Goal: Task Accomplishment & Management: Complete application form

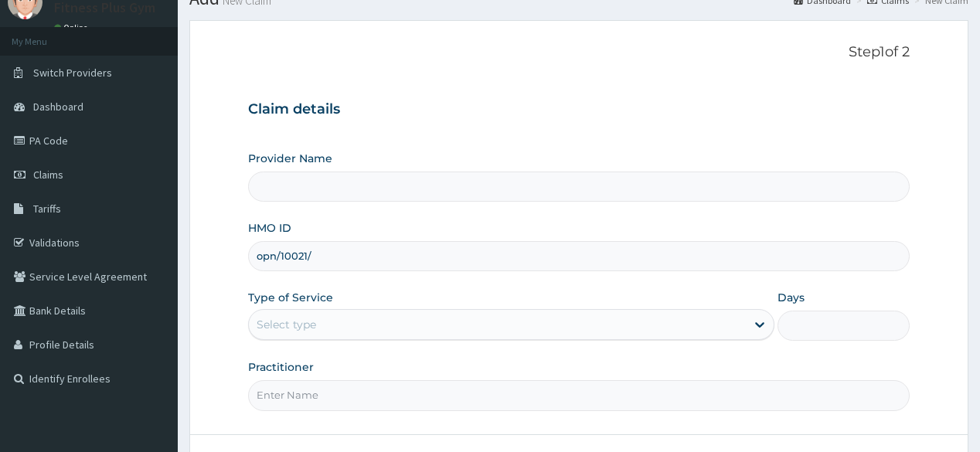
type input "opn/10021/a"
type input "Fitness plus Gym"
type input "1"
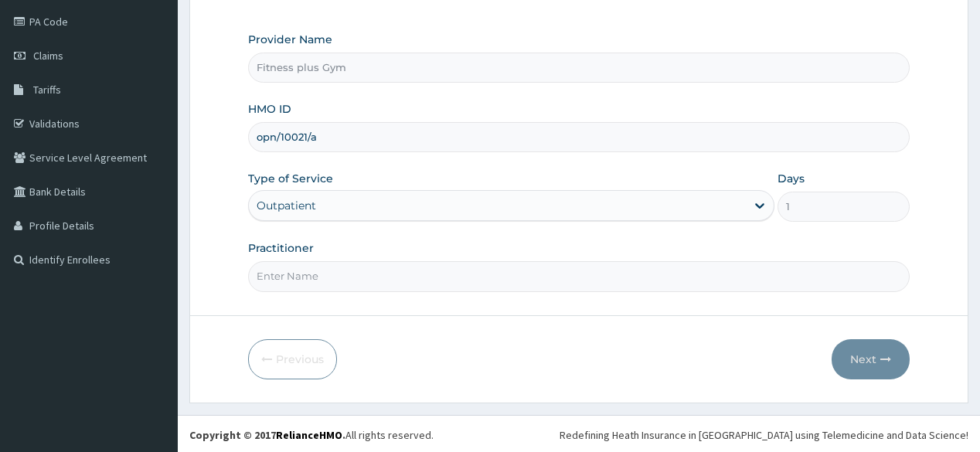
type input "opn/10021/a"
click at [322, 278] on input "Practitioner" at bounding box center [578, 276] width 661 height 30
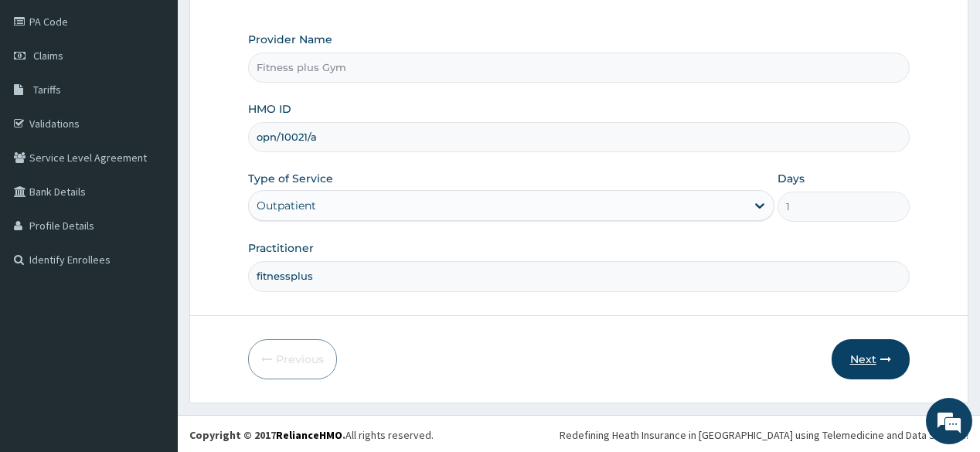
type input "fitnessplus"
click at [861, 349] on button "Next" at bounding box center [871, 359] width 78 height 40
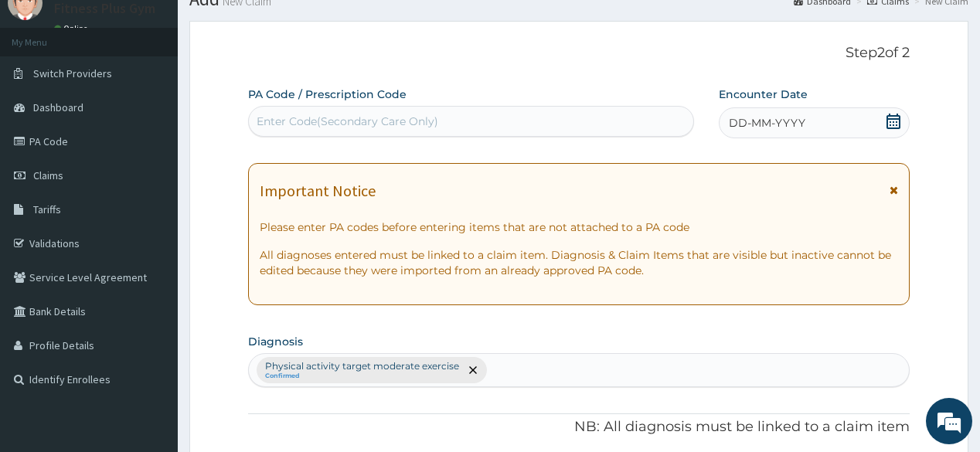
scroll to position [57, 0]
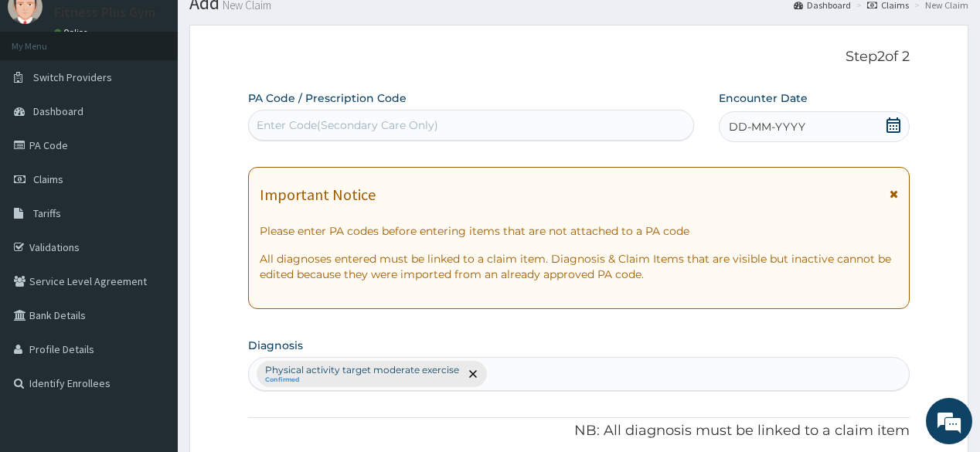
click at [360, 114] on div "Enter Code(Secondary Care Only)" at bounding box center [471, 125] width 444 height 25
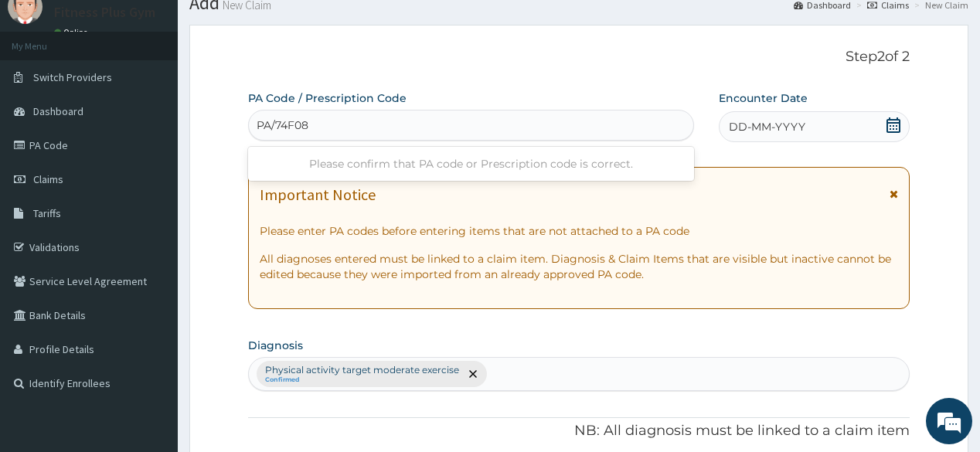
type input "PA/74F08F"
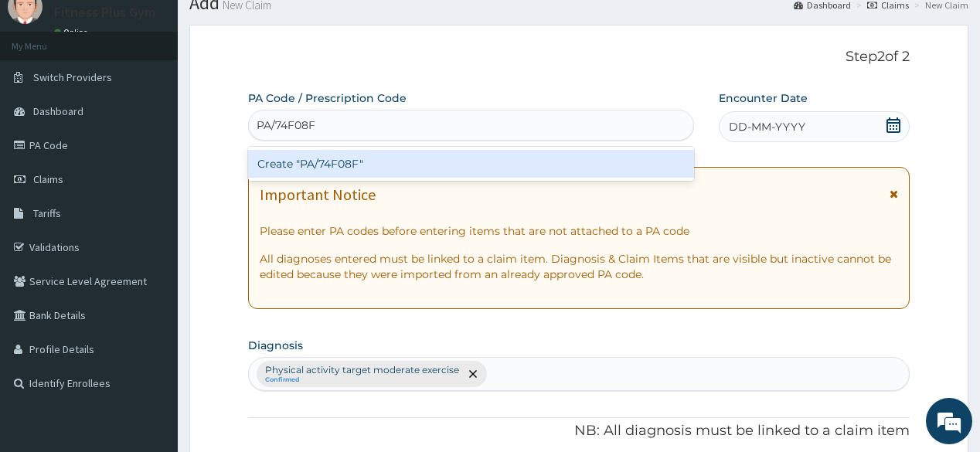
click at [353, 163] on div "Create "PA/74F08F"" at bounding box center [470, 164] width 445 height 28
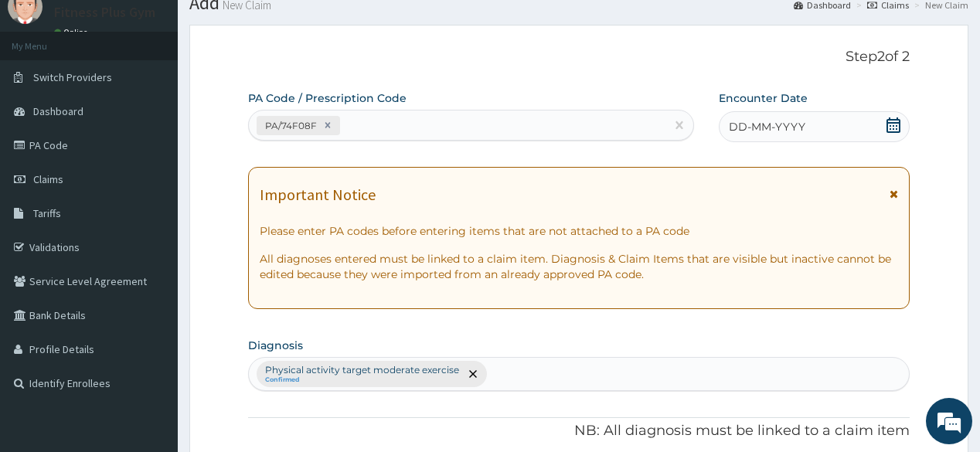
drag, startPoint x: 769, startPoint y: 150, endPoint x: 758, endPoint y: 179, distance: 31.6
drag, startPoint x: 758, startPoint y: 179, endPoint x: 894, endPoint y: 123, distance: 147.3
click at [894, 123] on icon at bounding box center [894, 125] width 14 height 15
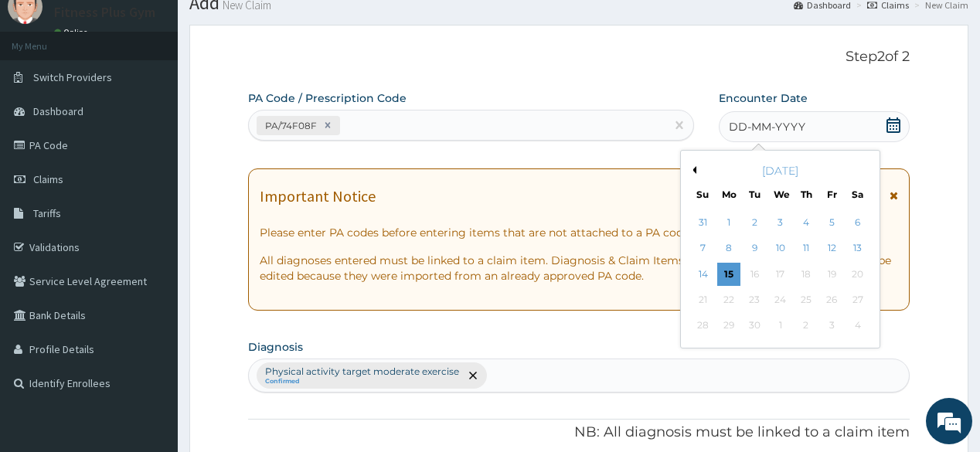
click at [894, 123] on icon at bounding box center [894, 125] width 14 height 15
click at [730, 271] on div "15" at bounding box center [729, 274] width 23 height 23
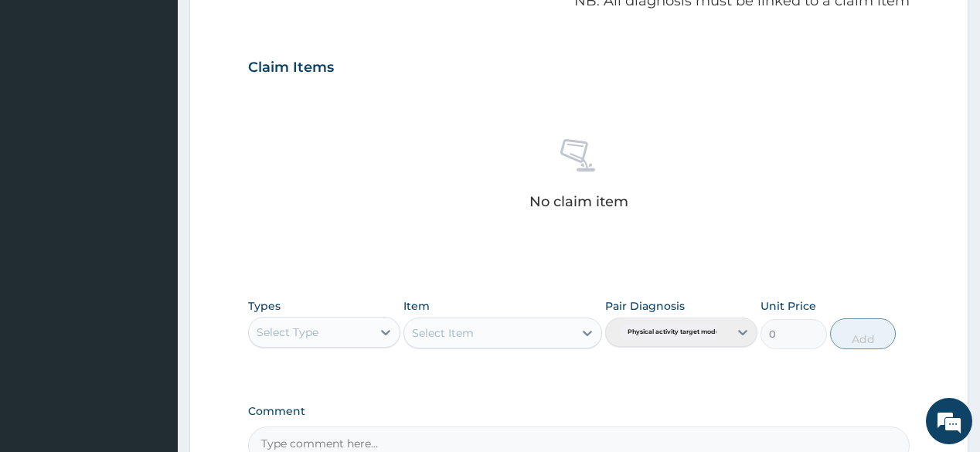
scroll to position [490, 0]
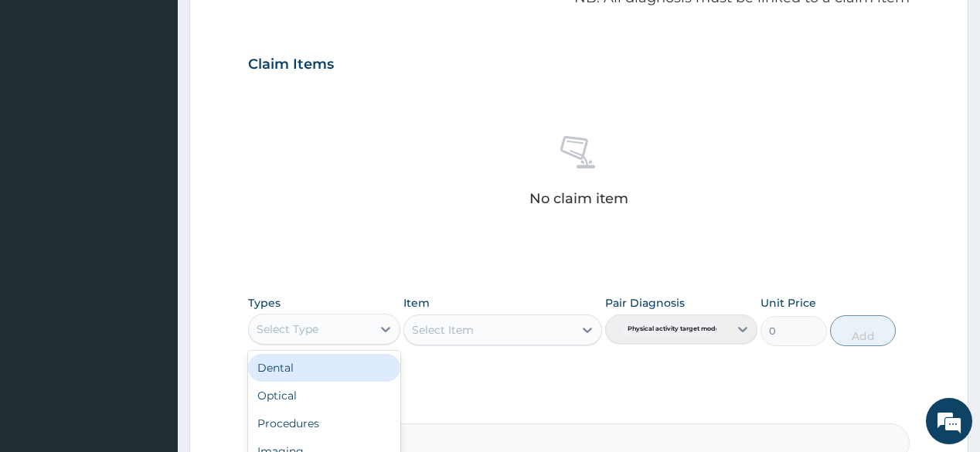
click at [357, 322] on div "Select Type" at bounding box center [310, 329] width 123 height 25
type input "gym"
click at [340, 351] on div "Gym" at bounding box center [324, 368] width 152 height 34
click at [332, 360] on div "Gym" at bounding box center [324, 368] width 152 height 28
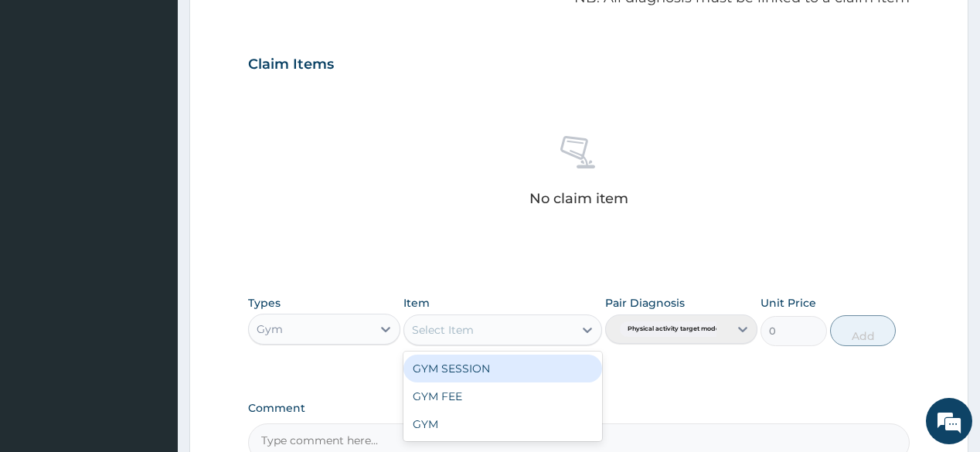
click at [541, 332] on div "Select Item" at bounding box center [488, 330] width 169 height 25
click at [495, 371] on div "GYM SESSION" at bounding box center [503, 369] width 199 height 28
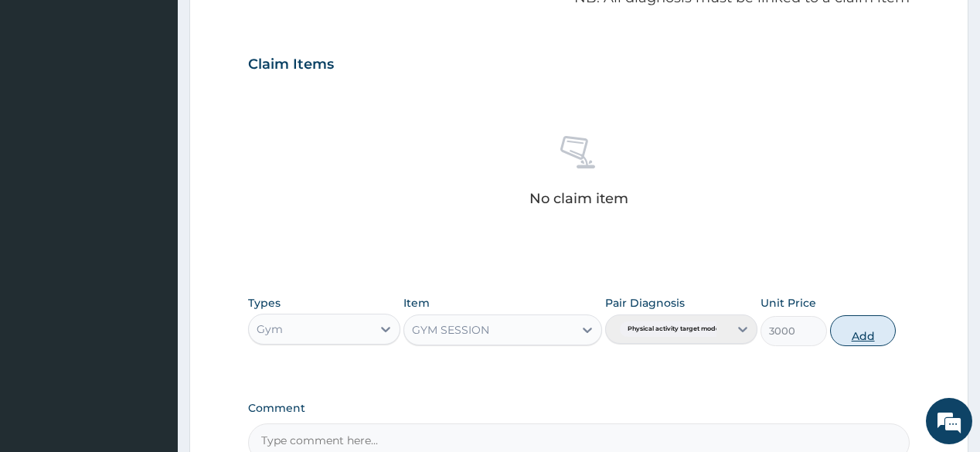
click at [839, 325] on button "Add" at bounding box center [863, 330] width 66 height 31
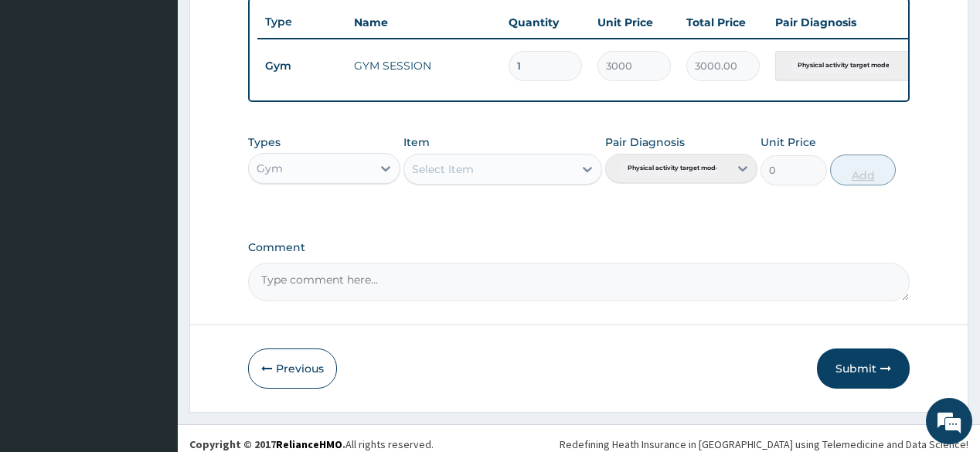
scroll to position [596, 0]
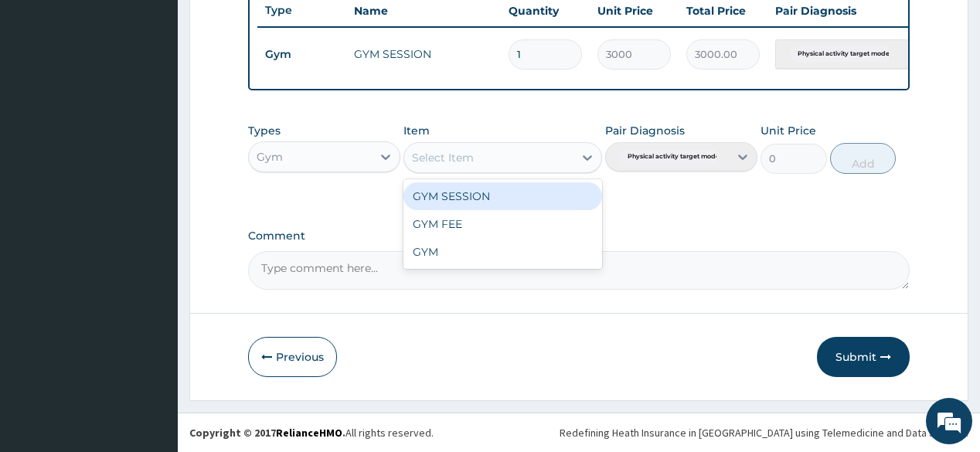
click at [564, 160] on div "Select Item" at bounding box center [488, 157] width 169 height 25
click at [551, 203] on div "GYM SESSION" at bounding box center [503, 196] width 199 height 28
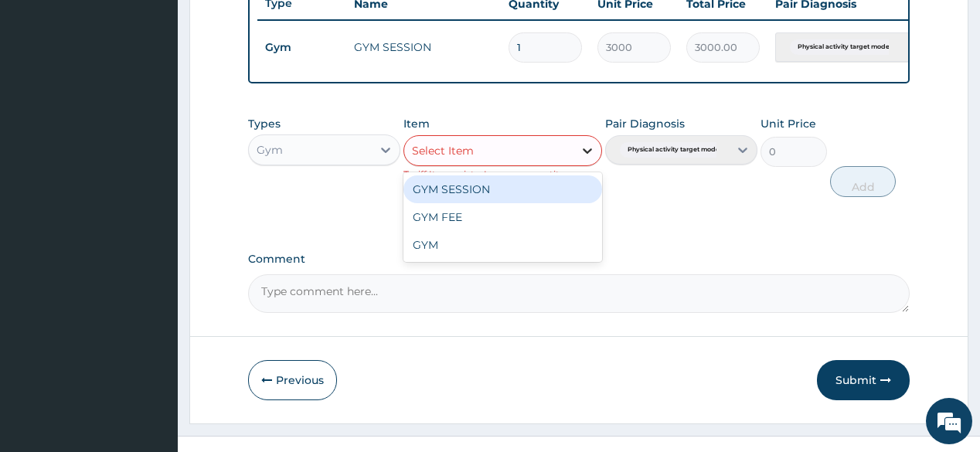
click at [586, 159] on icon at bounding box center [587, 150] width 15 height 15
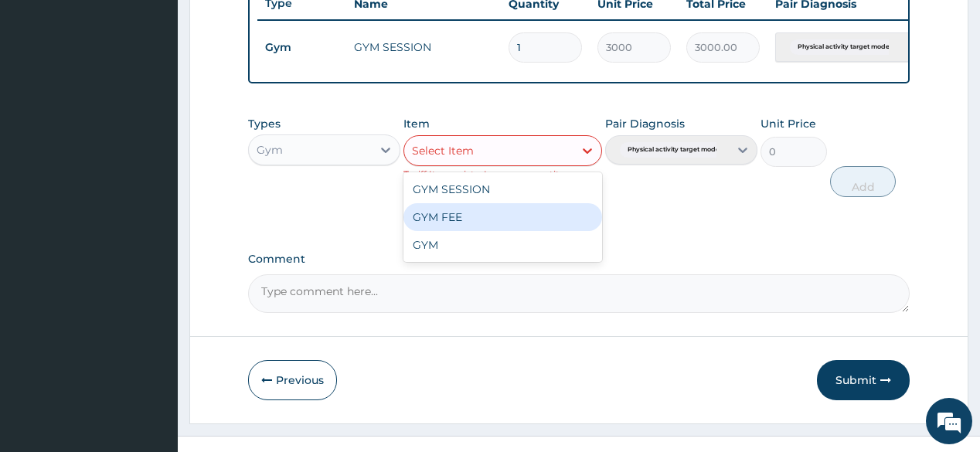
click at [551, 213] on div "GYM FEE" at bounding box center [503, 217] width 199 height 28
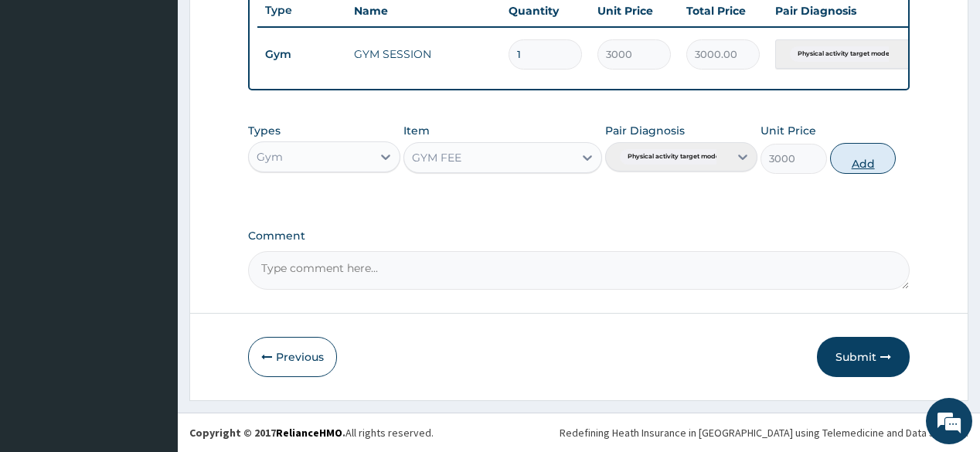
click at [859, 152] on button "Add" at bounding box center [863, 158] width 66 height 31
type input "0"
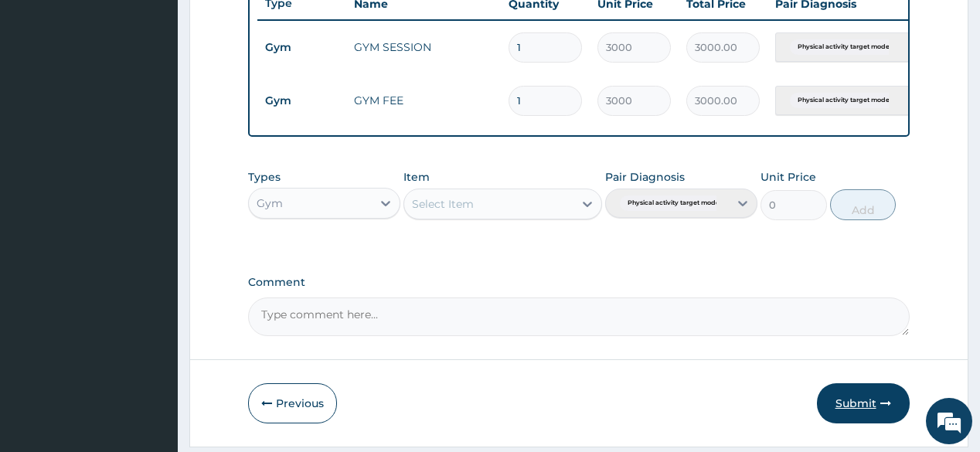
click at [864, 402] on button "Submit" at bounding box center [863, 403] width 93 height 40
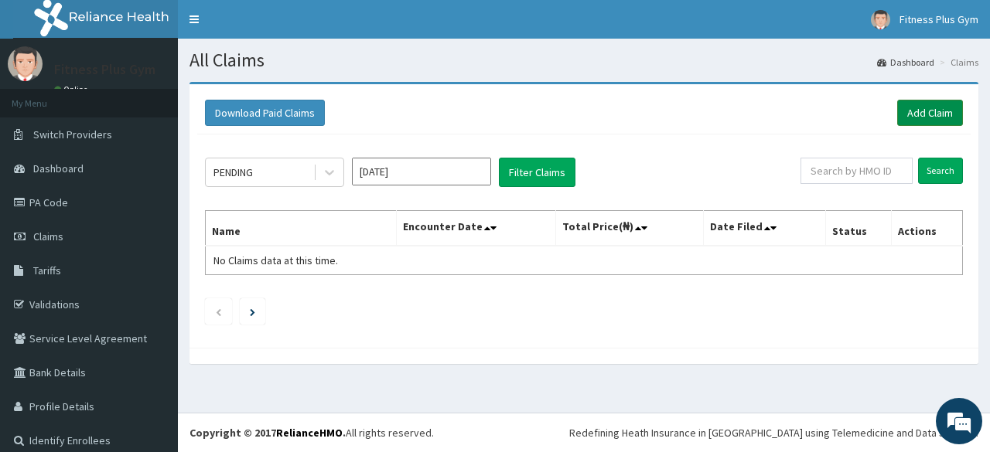
click at [934, 105] on link "Add Claim" at bounding box center [930, 113] width 66 height 26
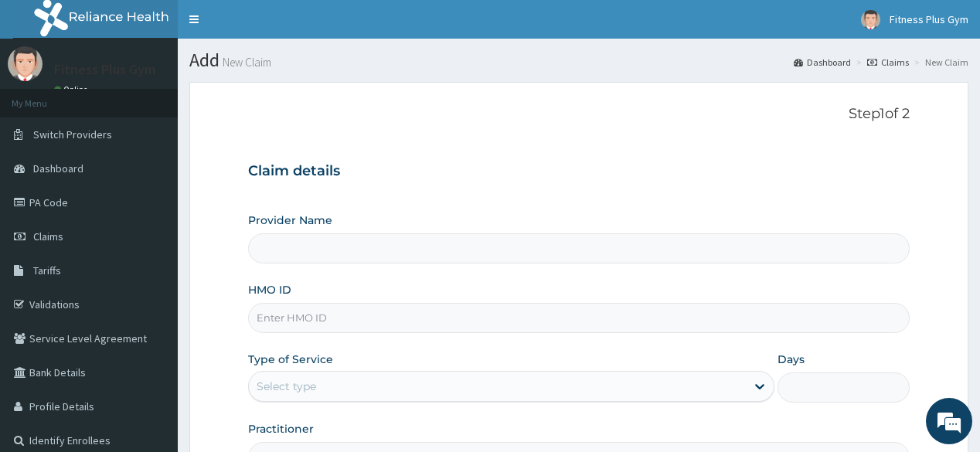
type input "Fitness plus Gym"
type input "1"
click at [349, 322] on input "HMO ID" at bounding box center [578, 318] width 661 height 30
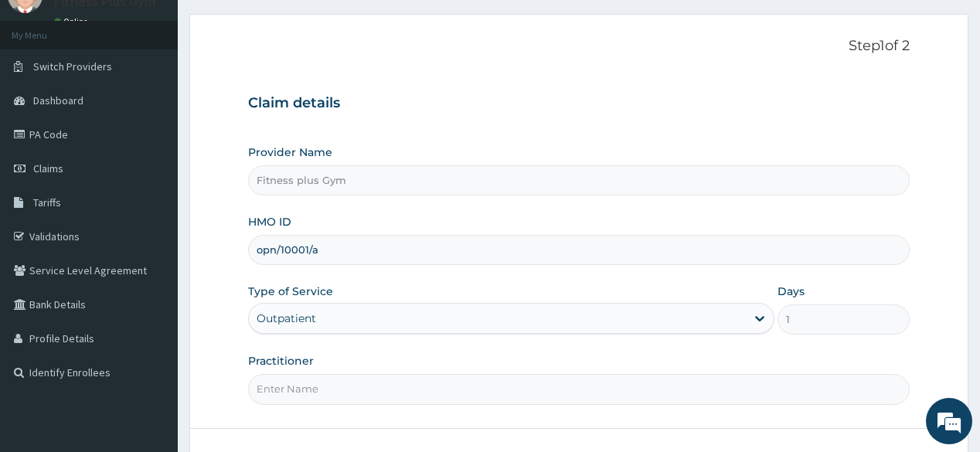
scroll to position [181, 0]
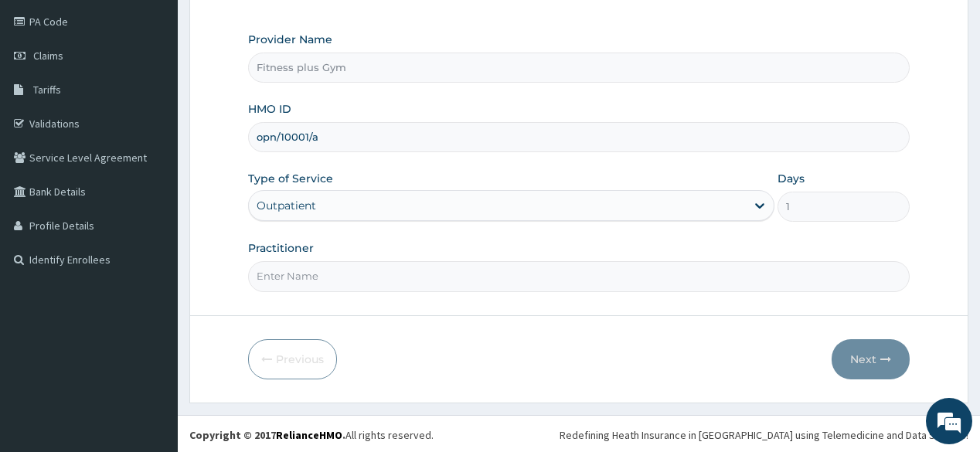
type input "opn/10001/a"
click at [363, 281] on input "Practitioner" at bounding box center [578, 276] width 661 height 30
type input "fitnessplus"
click at [844, 342] on button "Next" at bounding box center [871, 359] width 78 height 40
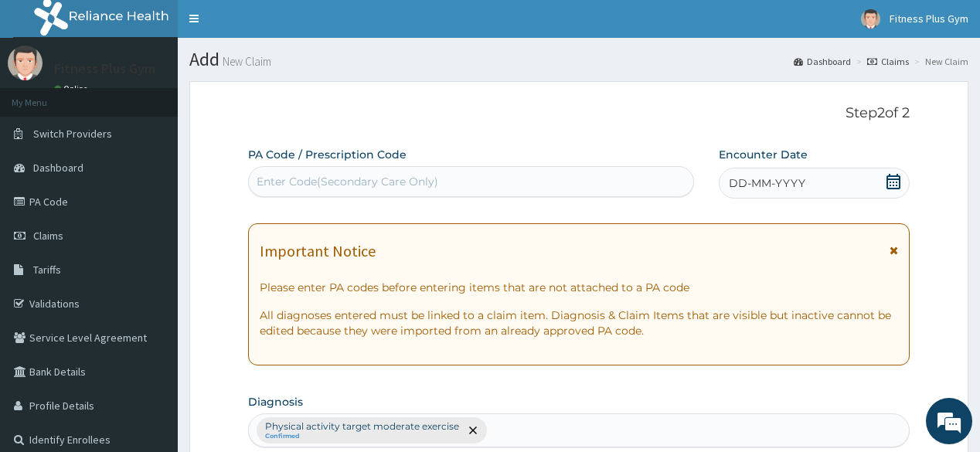
scroll to position [0, 0]
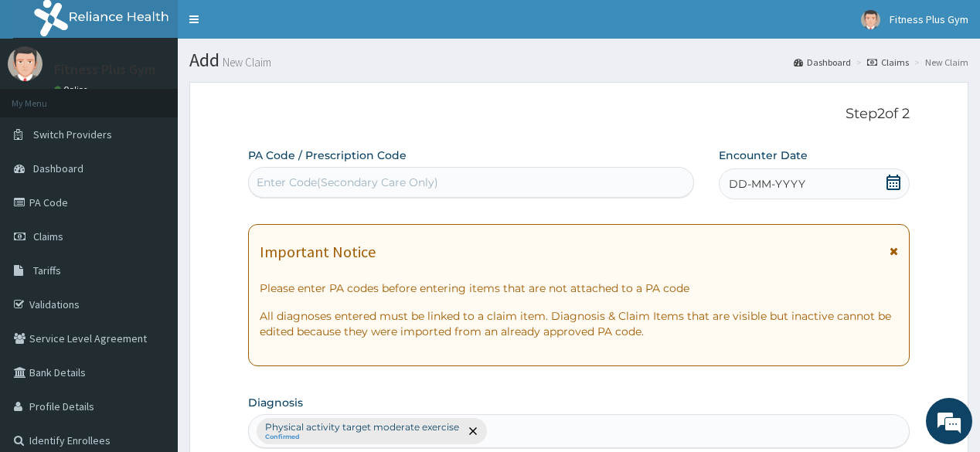
click at [403, 178] on div "Enter Code(Secondary Care Only)" at bounding box center [348, 182] width 182 height 15
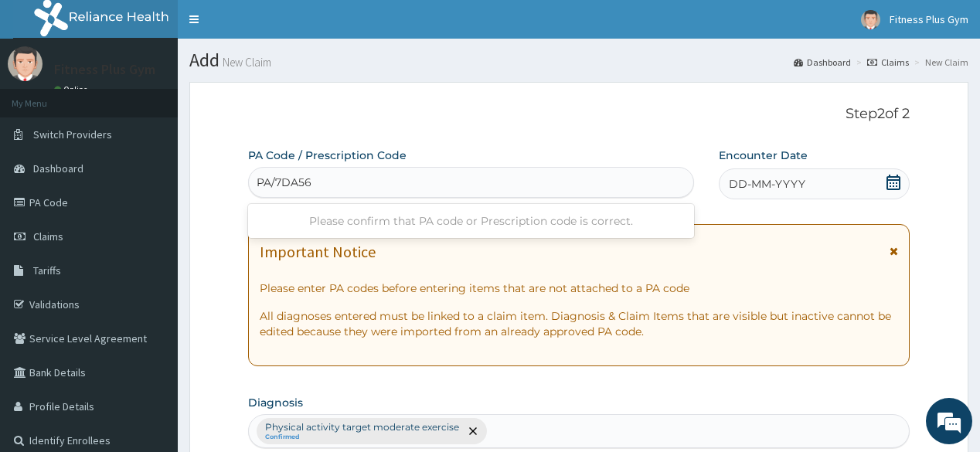
type input "PA/7DA561"
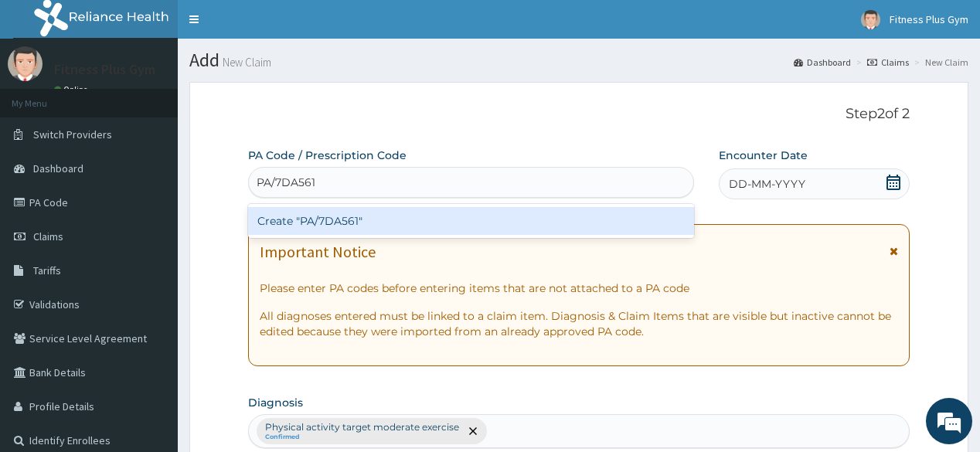
click at [490, 234] on div "Create "PA/7DA561"" at bounding box center [470, 221] width 445 height 28
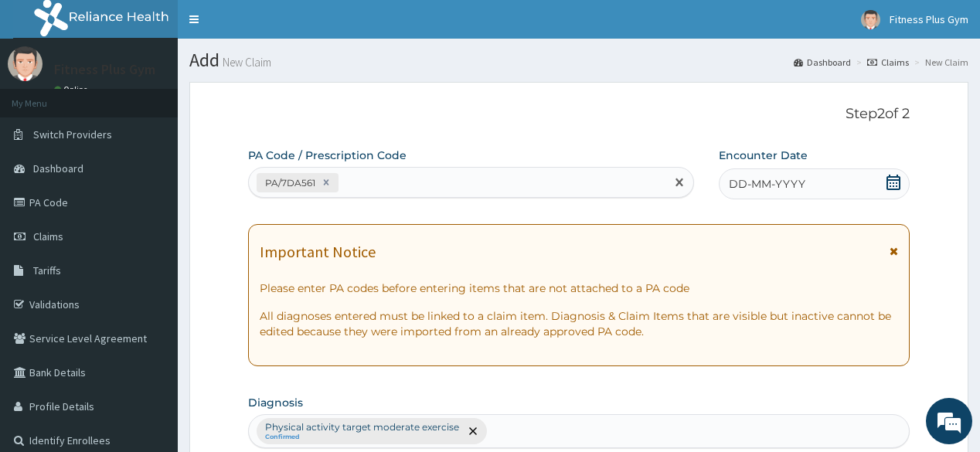
click at [888, 180] on icon at bounding box center [894, 182] width 14 height 15
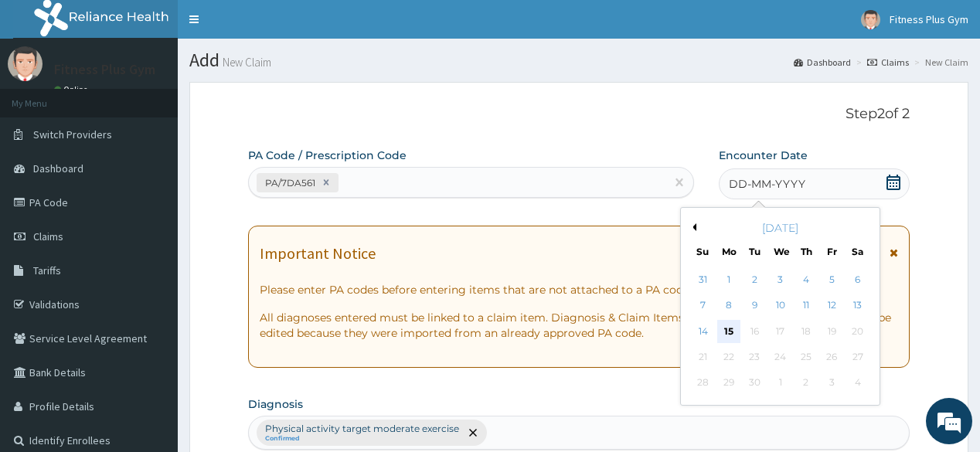
click at [729, 329] on div "15" at bounding box center [729, 331] width 23 height 23
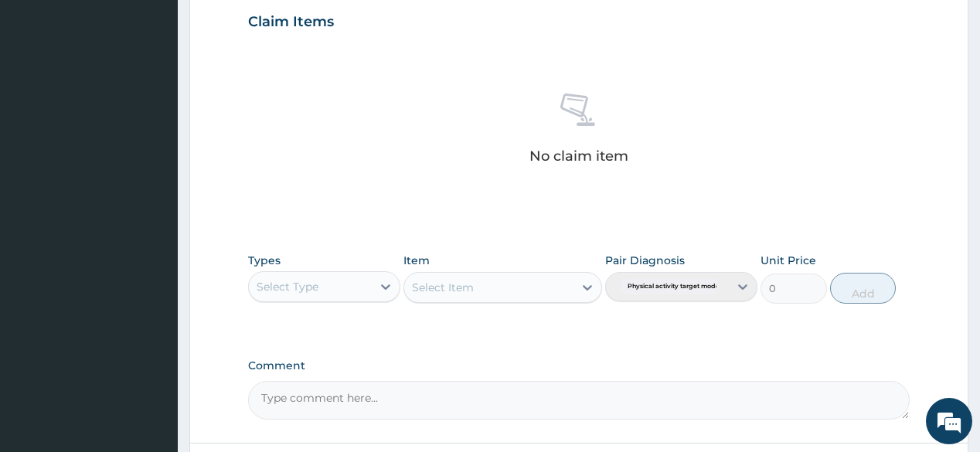
scroll to position [557, 0]
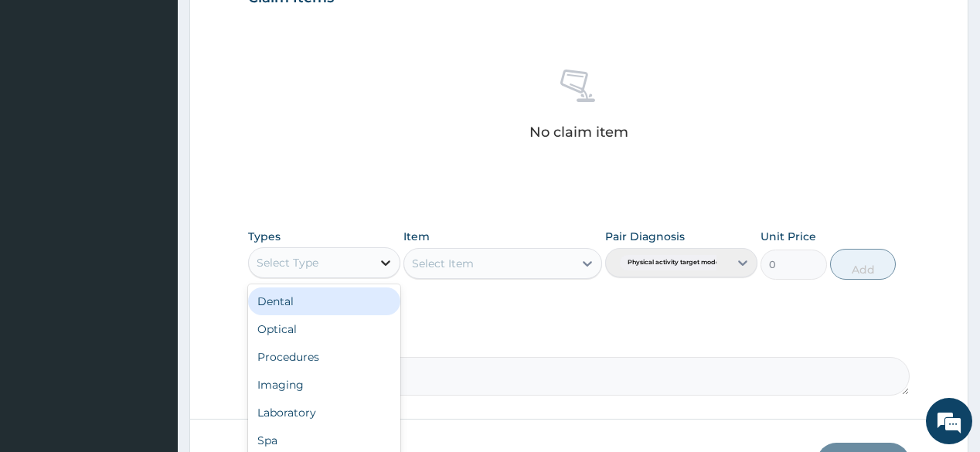
click at [390, 261] on icon at bounding box center [385, 262] width 15 height 15
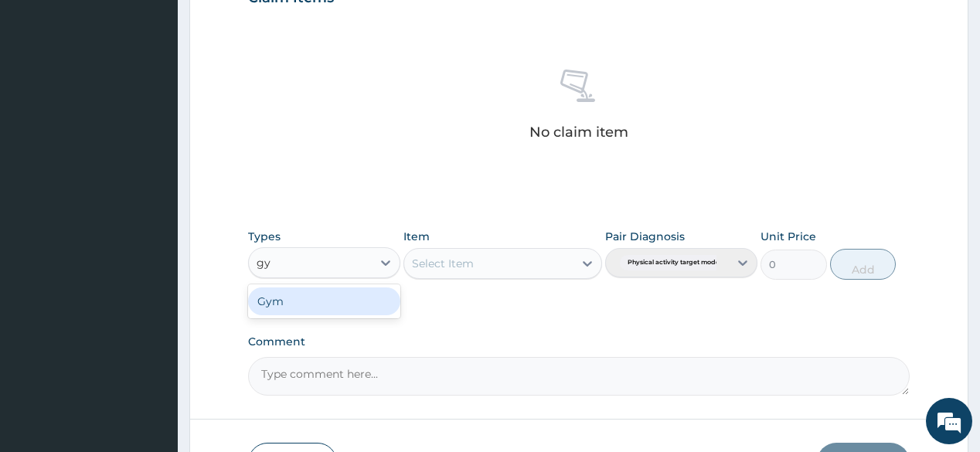
type input "gym"
click at [339, 311] on div "Gym" at bounding box center [324, 302] width 152 height 28
click at [568, 263] on div "Select Item" at bounding box center [503, 263] width 199 height 31
click at [613, 262] on div "Pair Diagnosis Physical activity target moder..." at bounding box center [681, 254] width 152 height 51
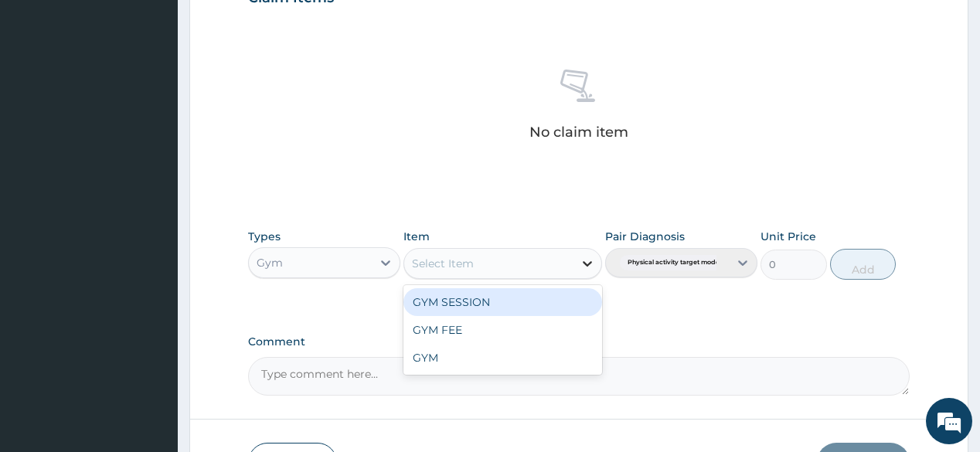
click at [589, 262] on icon at bounding box center [587, 263] width 9 height 5
click at [535, 298] on div "GYM SESSION" at bounding box center [503, 302] width 199 height 28
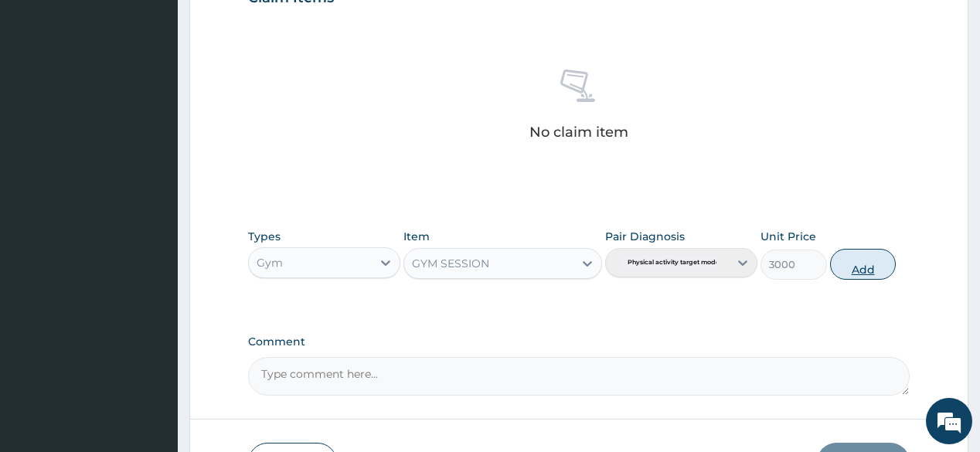
click at [863, 266] on button "Add" at bounding box center [863, 264] width 66 height 31
type input "0"
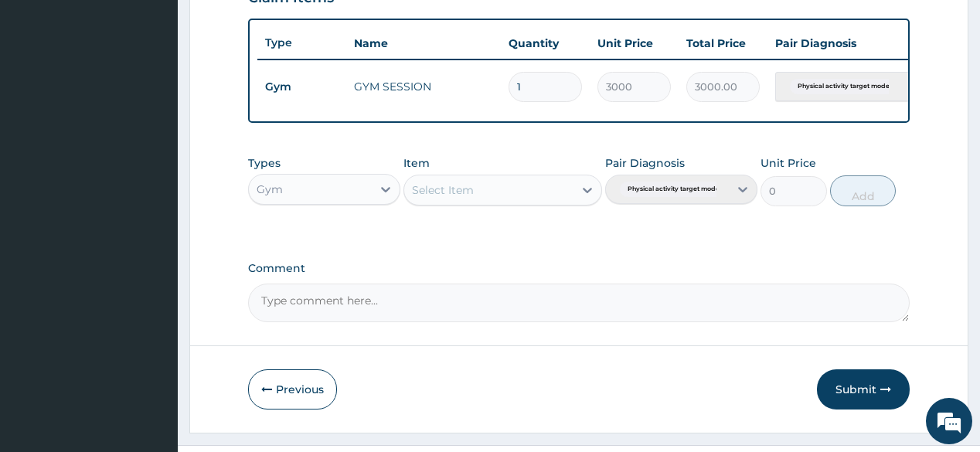
click at [857, 384] on button "Submit" at bounding box center [863, 390] width 93 height 40
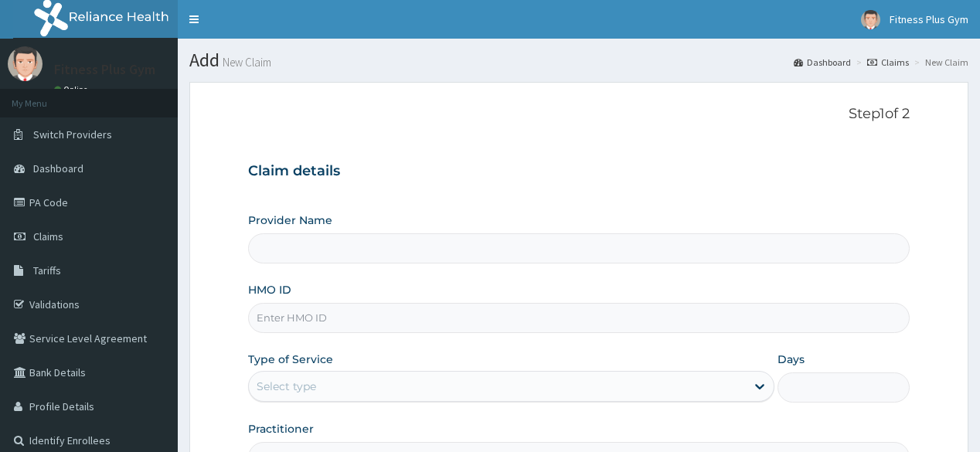
type input "Fitness plus Gym"
type input "1"
click at [359, 331] on input "HMO ID" at bounding box center [578, 318] width 661 height 30
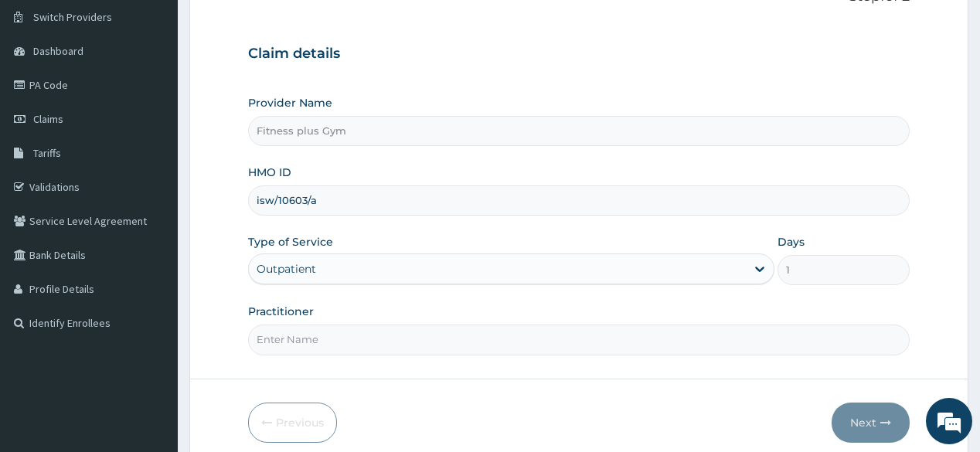
scroll to position [124, 0]
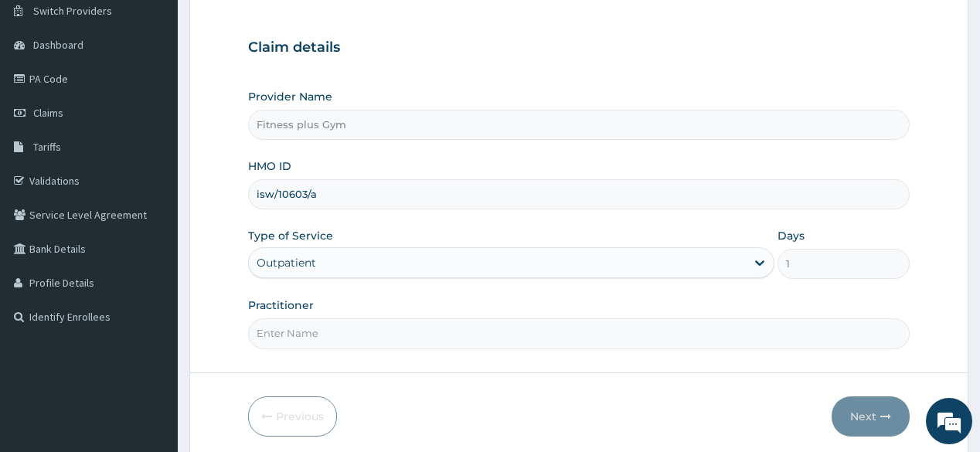
type input "isw/10603/a"
click at [429, 332] on input "Practitioner" at bounding box center [578, 334] width 661 height 30
type input "fitnessplus"
click at [873, 405] on button "Next" at bounding box center [871, 417] width 78 height 40
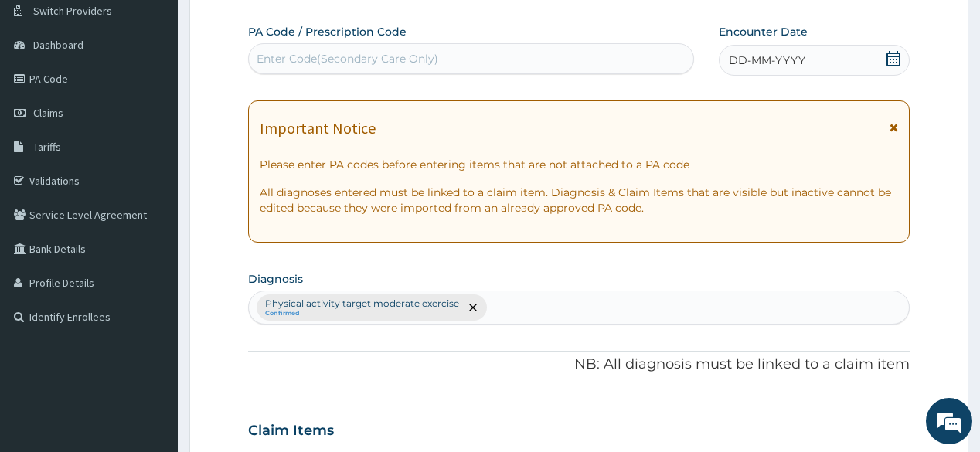
click at [402, 49] on div "Enter Code(Secondary Care Only)" at bounding box center [471, 58] width 444 height 25
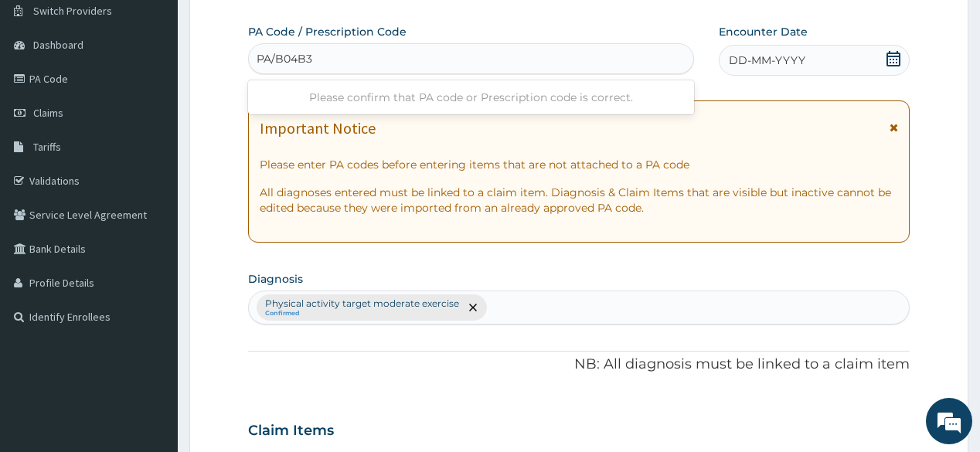
type input "PA/B04B33"
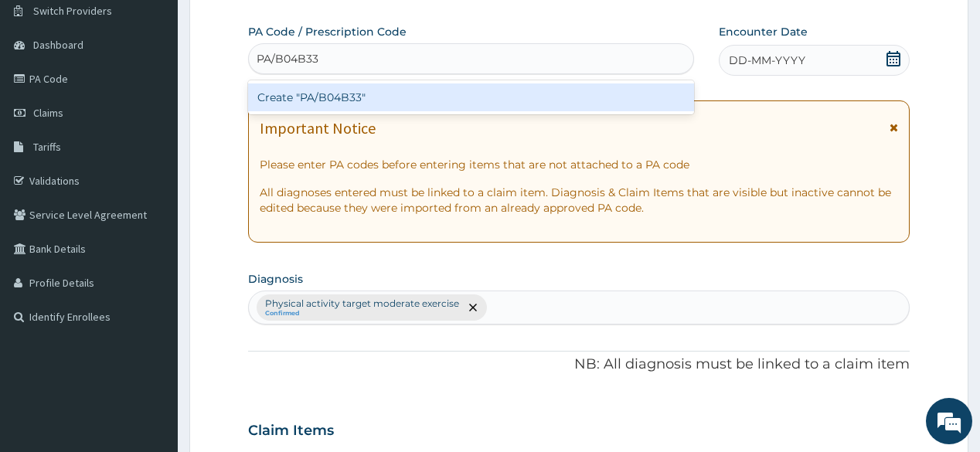
click at [486, 98] on div "Create "PA/B04B33"" at bounding box center [470, 98] width 445 height 28
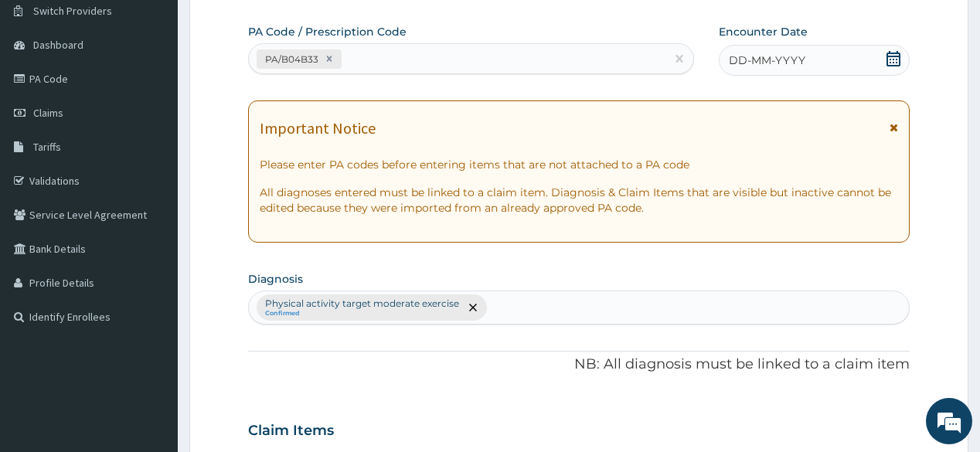
click at [884, 58] on div "DD-MM-YYYY" at bounding box center [814, 60] width 191 height 31
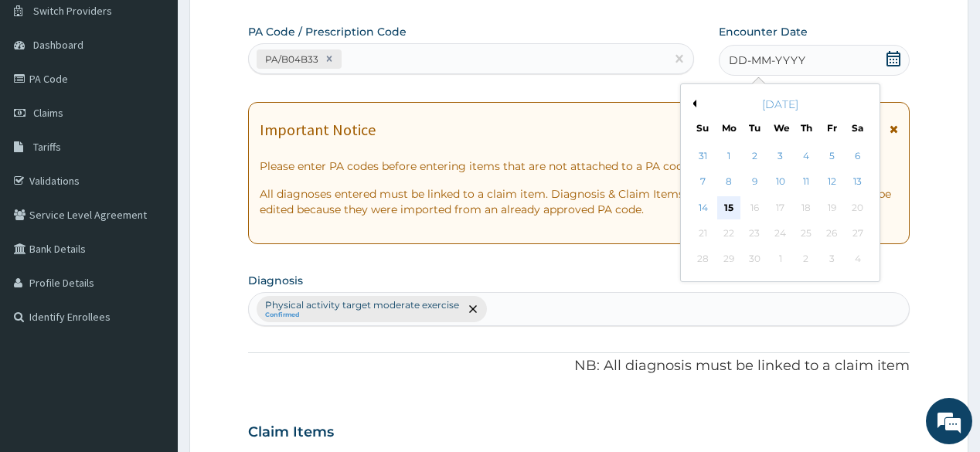
click at [728, 210] on div "15" at bounding box center [729, 207] width 23 height 23
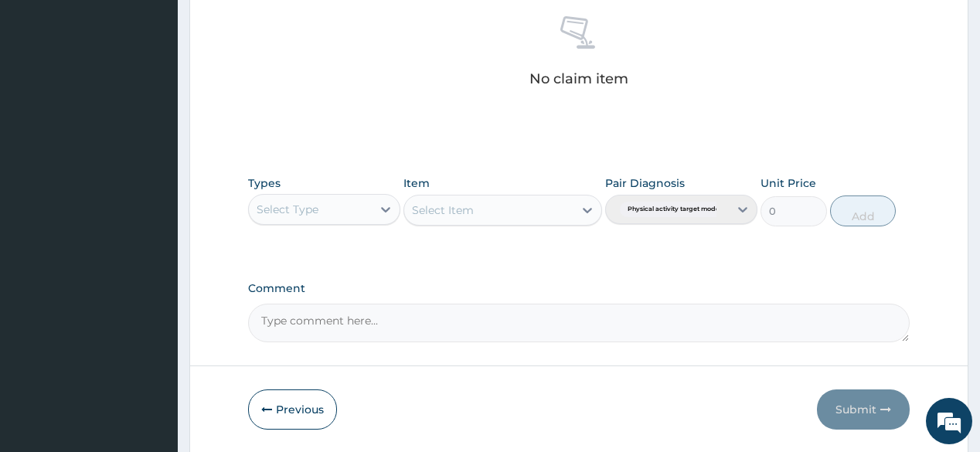
scroll to position [619, 0]
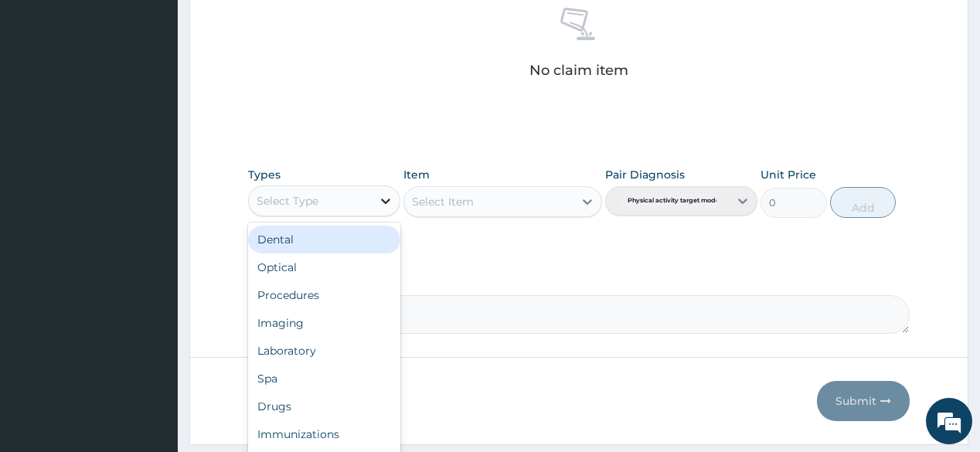
click at [381, 199] on icon at bounding box center [385, 200] width 15 height 15
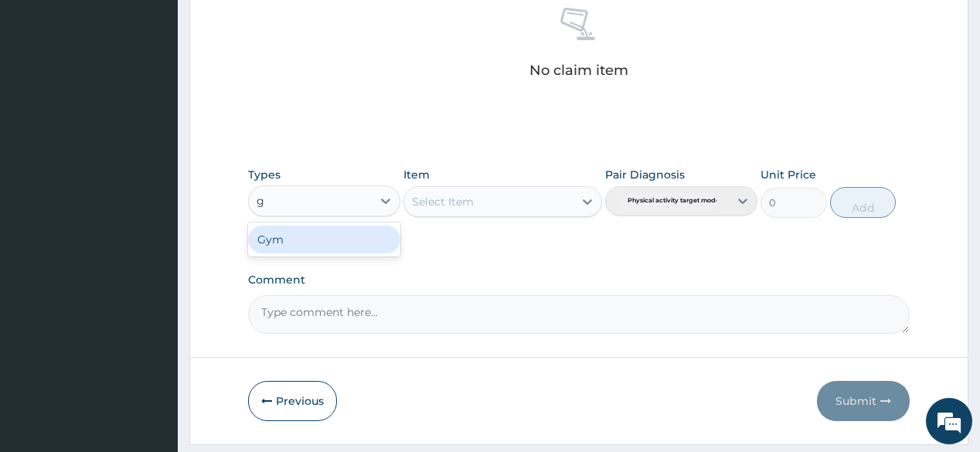
type input "gy"
click at [337, 238] on div "Gym" at bounding box center [324, 240] width 152 height 28
click at [527, 199] on div "Select Item" at bounding box center [503, 201] width 199 height 31
click at [574, 206] on div "Select Item" at bounding box center [503, 201] width 199 height 31
click at [591, 200] on icon at bounding box center [587, 201] width 9 height 5
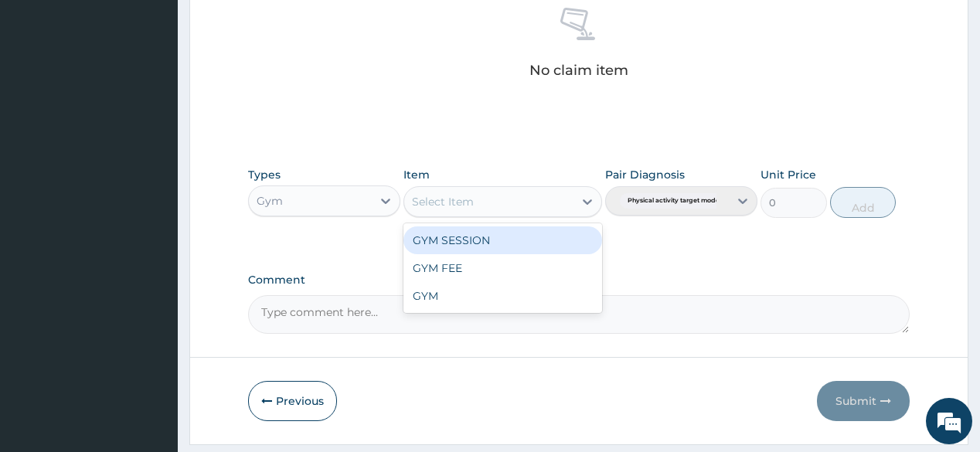
click at [538, 238] on div "GYM SESSION" at bounding box center [503, 241] width 199 height 28
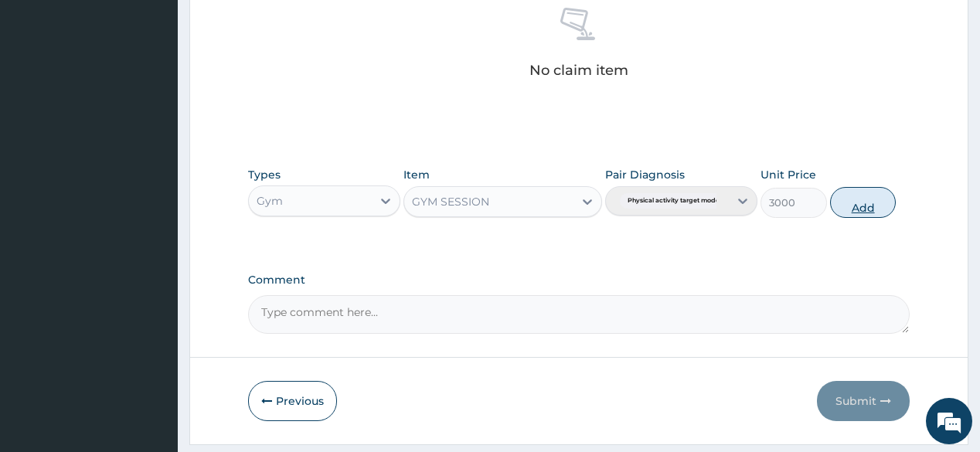
click at [857, 216] on button "Add" at bounding box center [863, 202] width 66 height 31
type input "0"
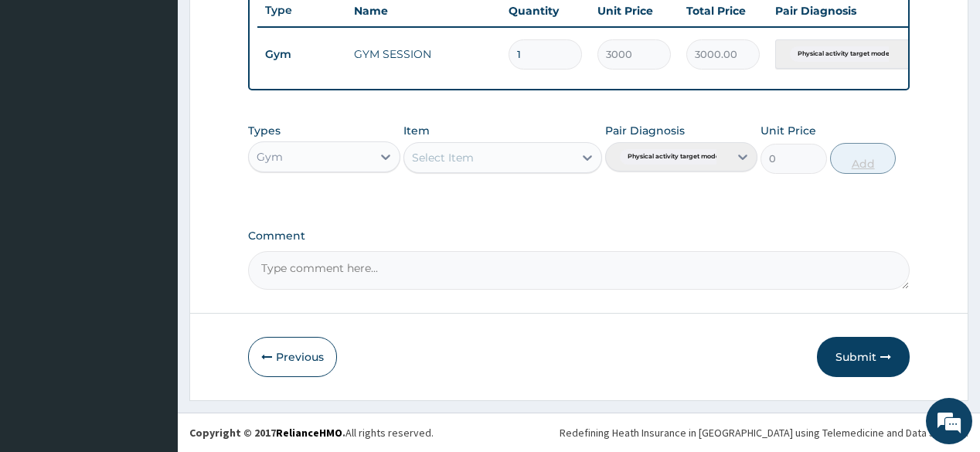
scroll to position [596, 0]
click at [861, 353] on button "Submit" at bounding box center [863, 357] width 93 height 40
